Goal: Task Accomplishment & Management: Manage account settings

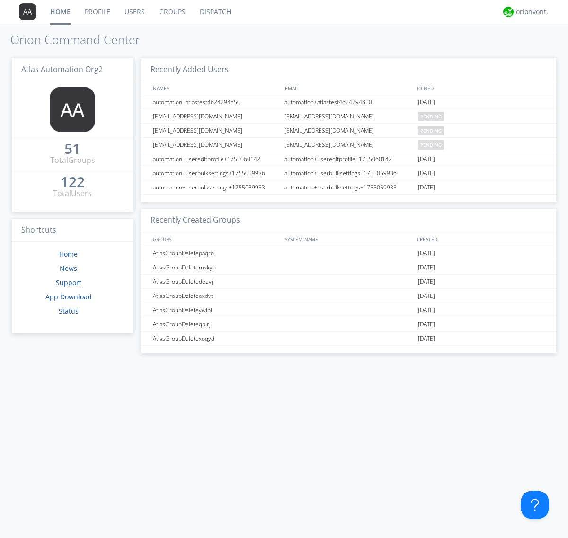
click at [171, 12] on link "Groups" at bounding box center [172, 12] width 41 height 24
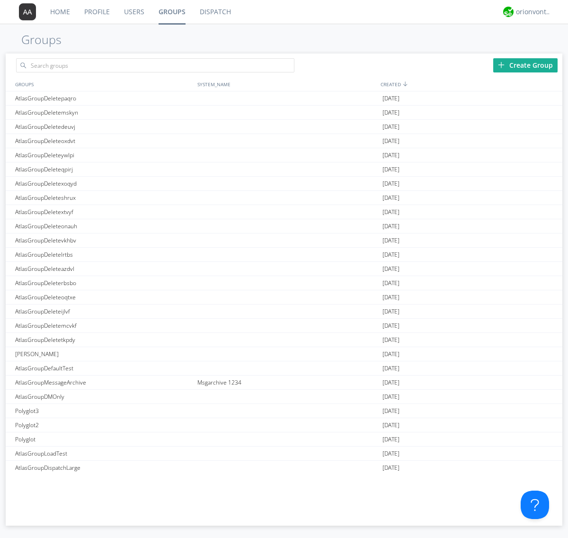
click at [526, 65] on div "Create Group" at bounding box center [526, 65] width 64 height 14
click at [171, 12] on link "Groups" at bounding box center [172, 12] width 41 height 24
type input "AtlasGroupDeletewbsro"
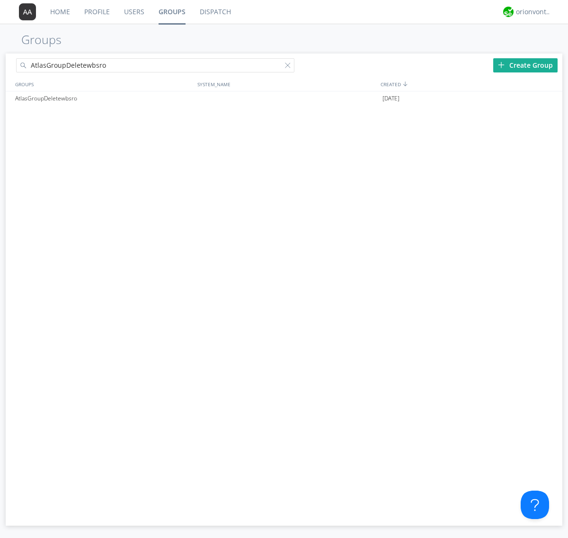
click at [134, 12] on link "Users" at bounding box center [134, 12] width 35 height 24
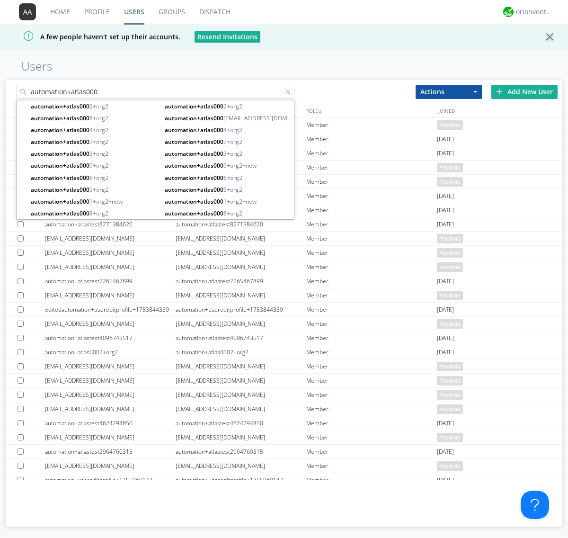
type input "automation+atlas000"
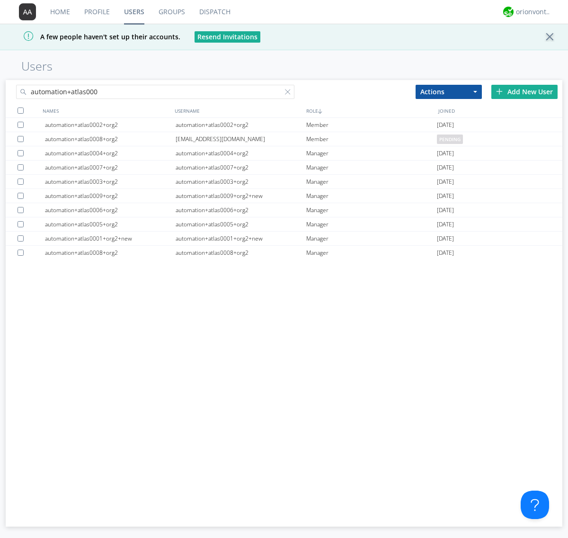
click at [20, 110] on div at bounding box center [21, 111] width 6 height 6
click at [449, 91] on button "Actions" at bounding box center [449, 92] width 66 height 14
click at [0, 0] on link "Add to Group" at bounding box center [0, 0] width 0 height 0
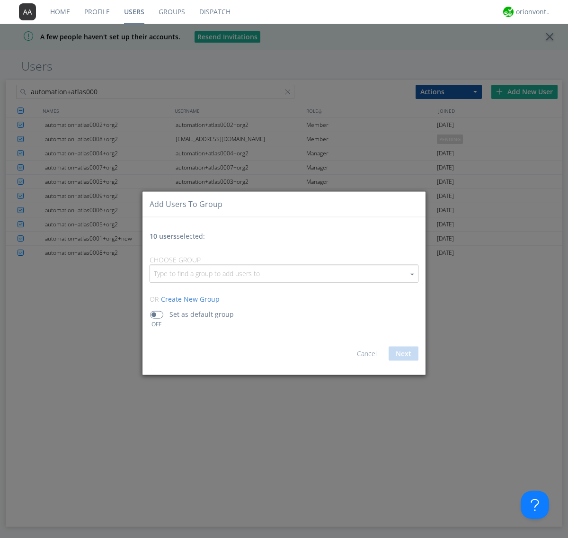
click at [284, 273] on input "button" at bounding box center [284, 273] width 268 height 17
click at [0, 0] on link "AtlasGroupDeletewbsro" at bounding box center [0, 0] width 0 height 0
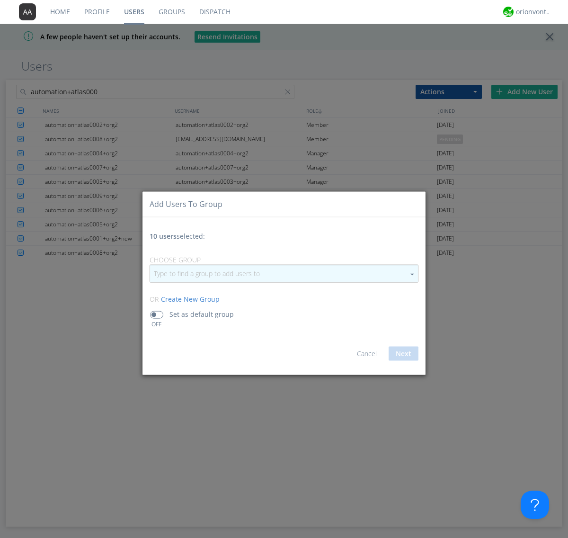
type input "AtlasGroupDeletewbsro"
click at [404, 353] on button "Next" at bounding box center [404, 353] width 30 height 14
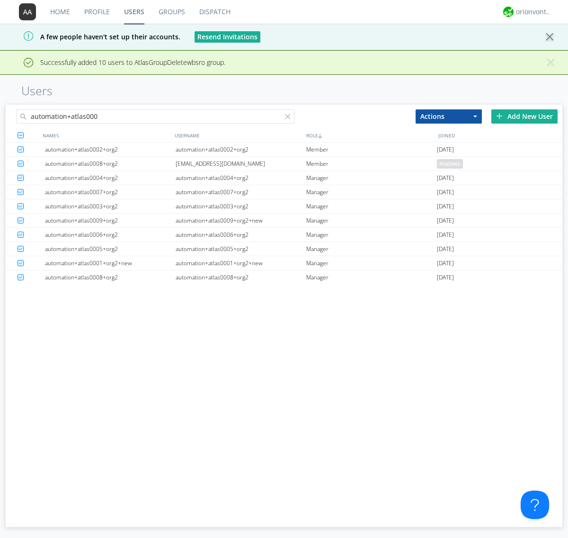
click at [171, 12] on link "Groups" at bounding box center [172, 12] width 41 height 24
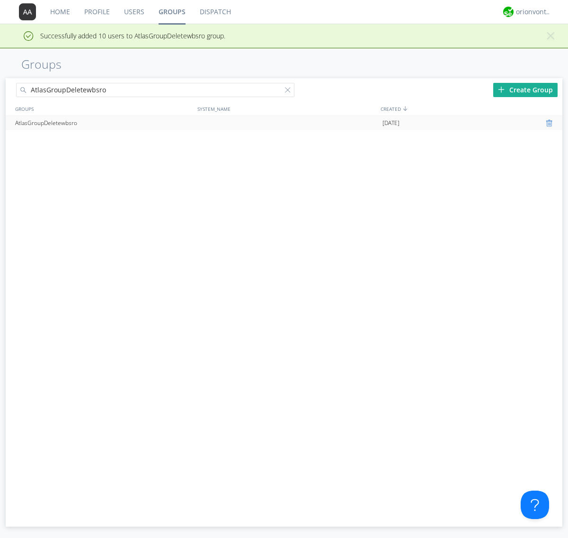
type input "AtlasGroupDeletewbsro"
click at [550, 123] on div at bounding box center [550, 123] width 9 height 8
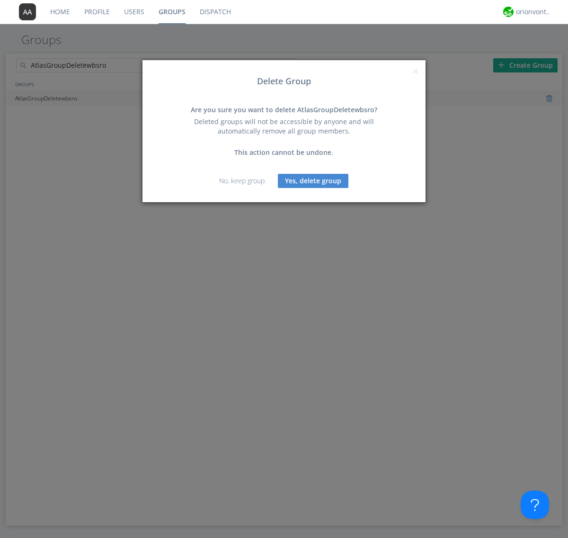
click at [314, 180] on button "Yes, delete group" at bounding box center [313, 181] width 71 height 14
